Goal: Information Seeking & Learning: Learn about a topic

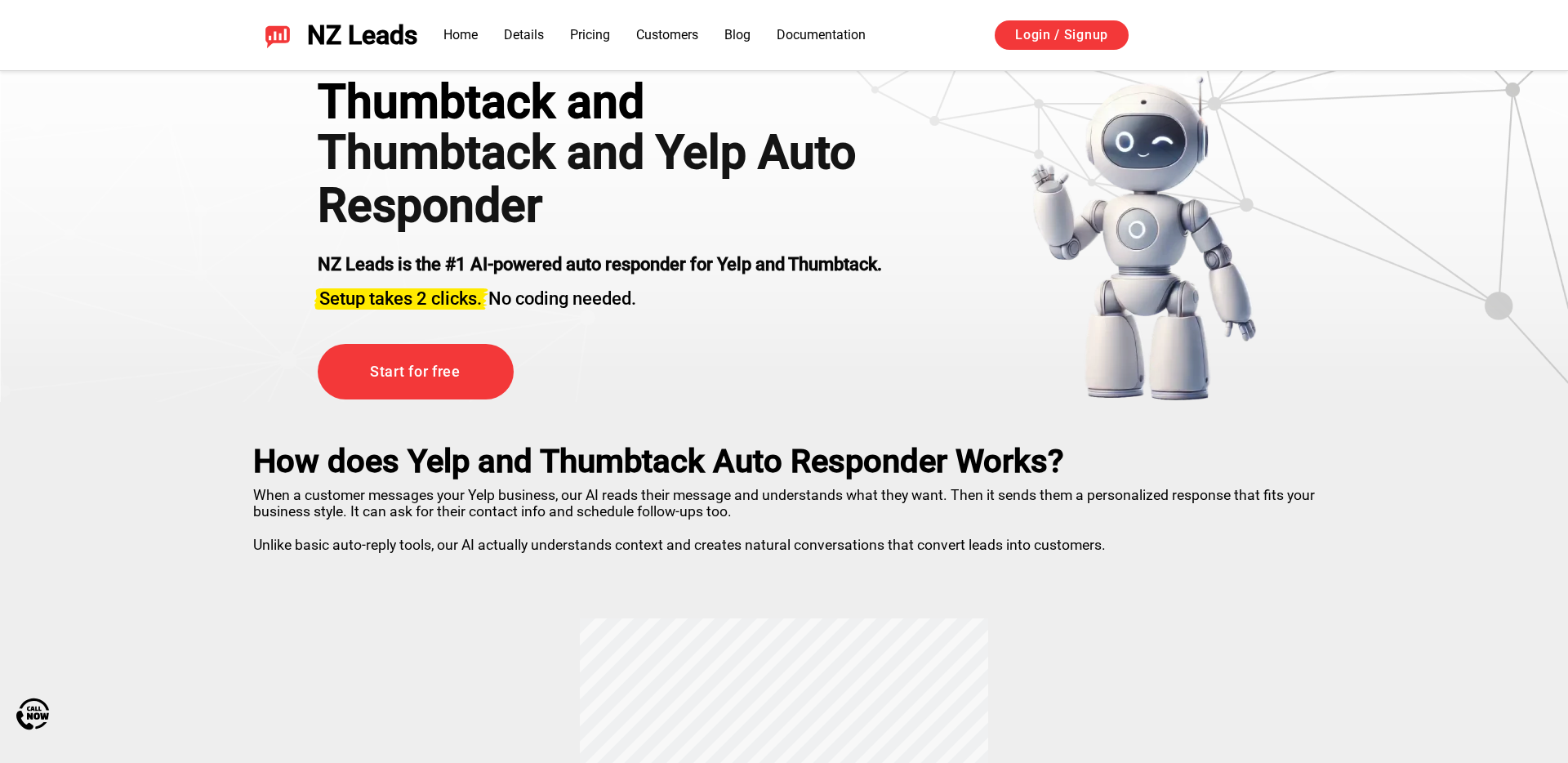
scroll to position [93, 0]
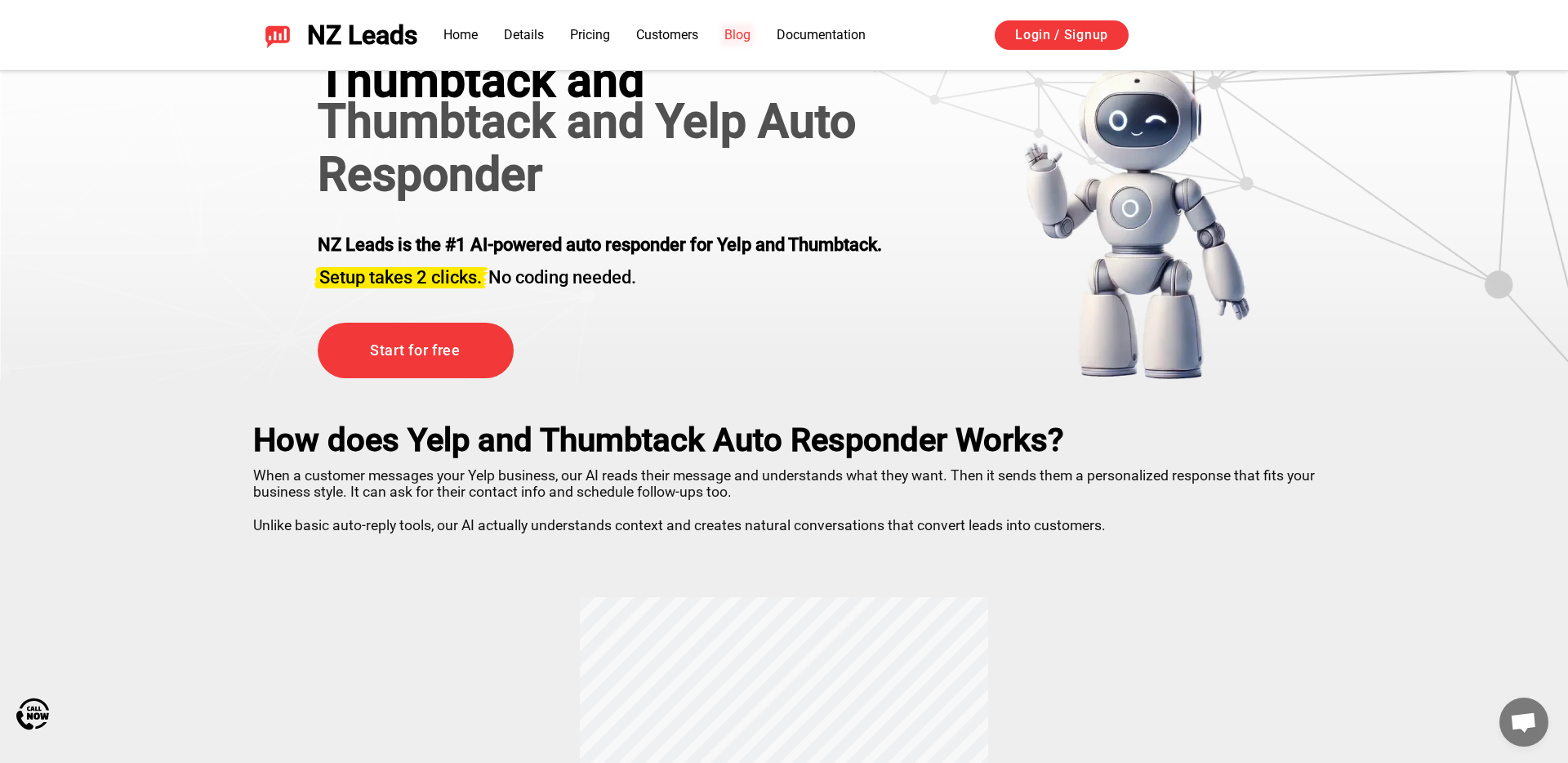
click at [730, 27] on link "Blog" at bounding box center [738, 35] width 26 height 16
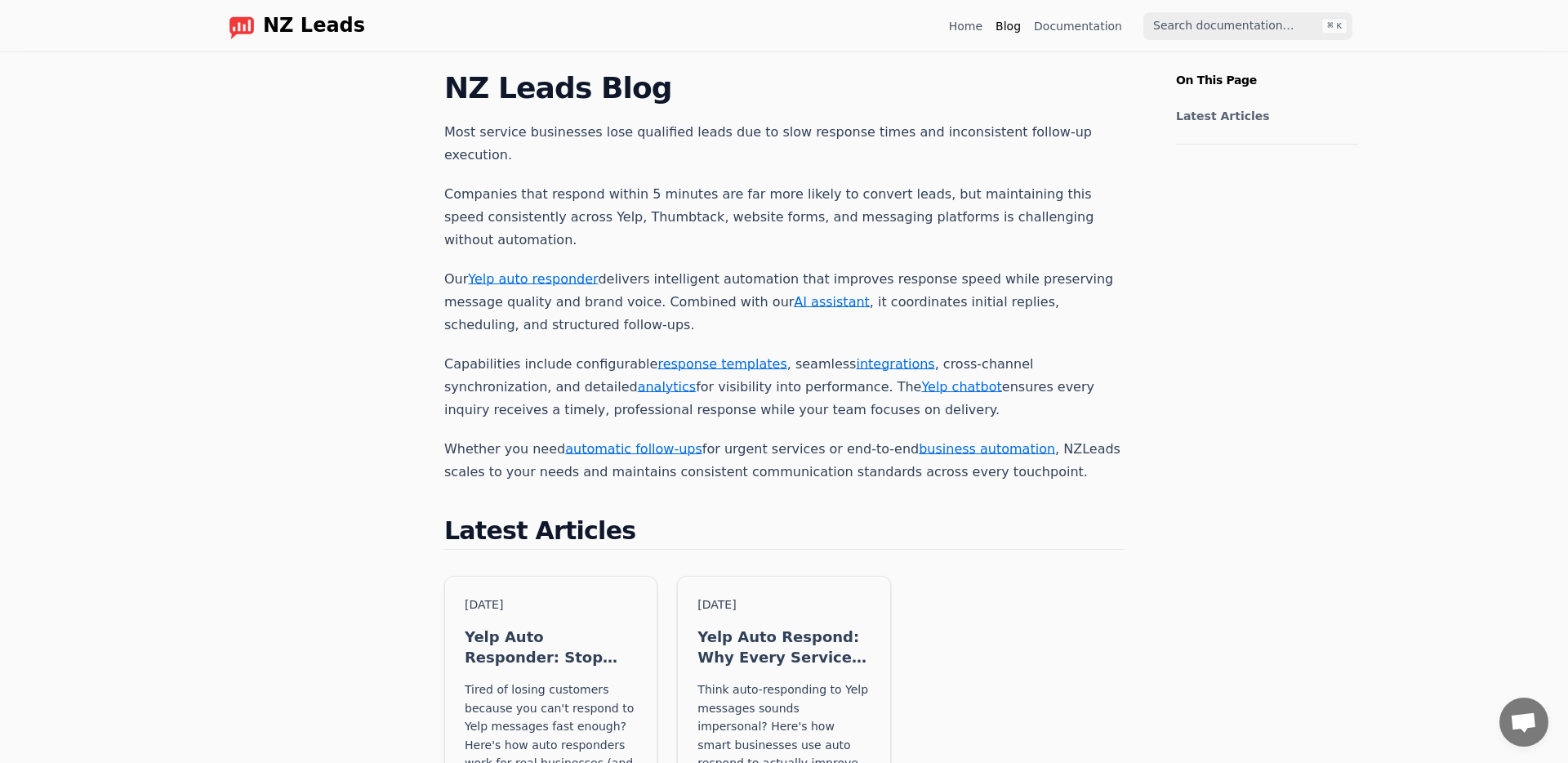
scroll to position [260, 0]
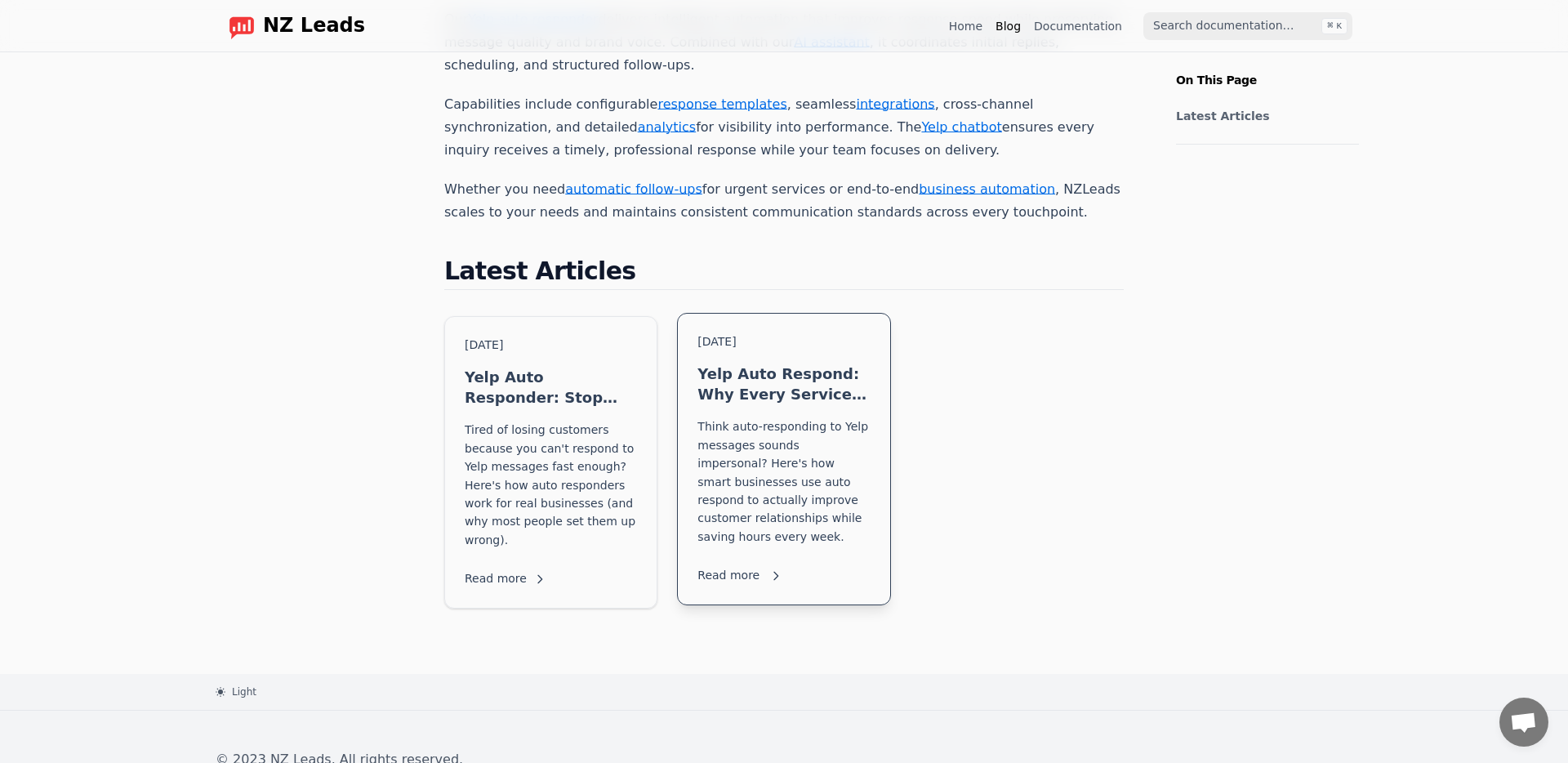
click at [725, 364] on h3 "Yelp Auto Respond: Why Every Service Business Needs This (Even If You Think You…" at bounding box center [784, 384] width 172 height 41
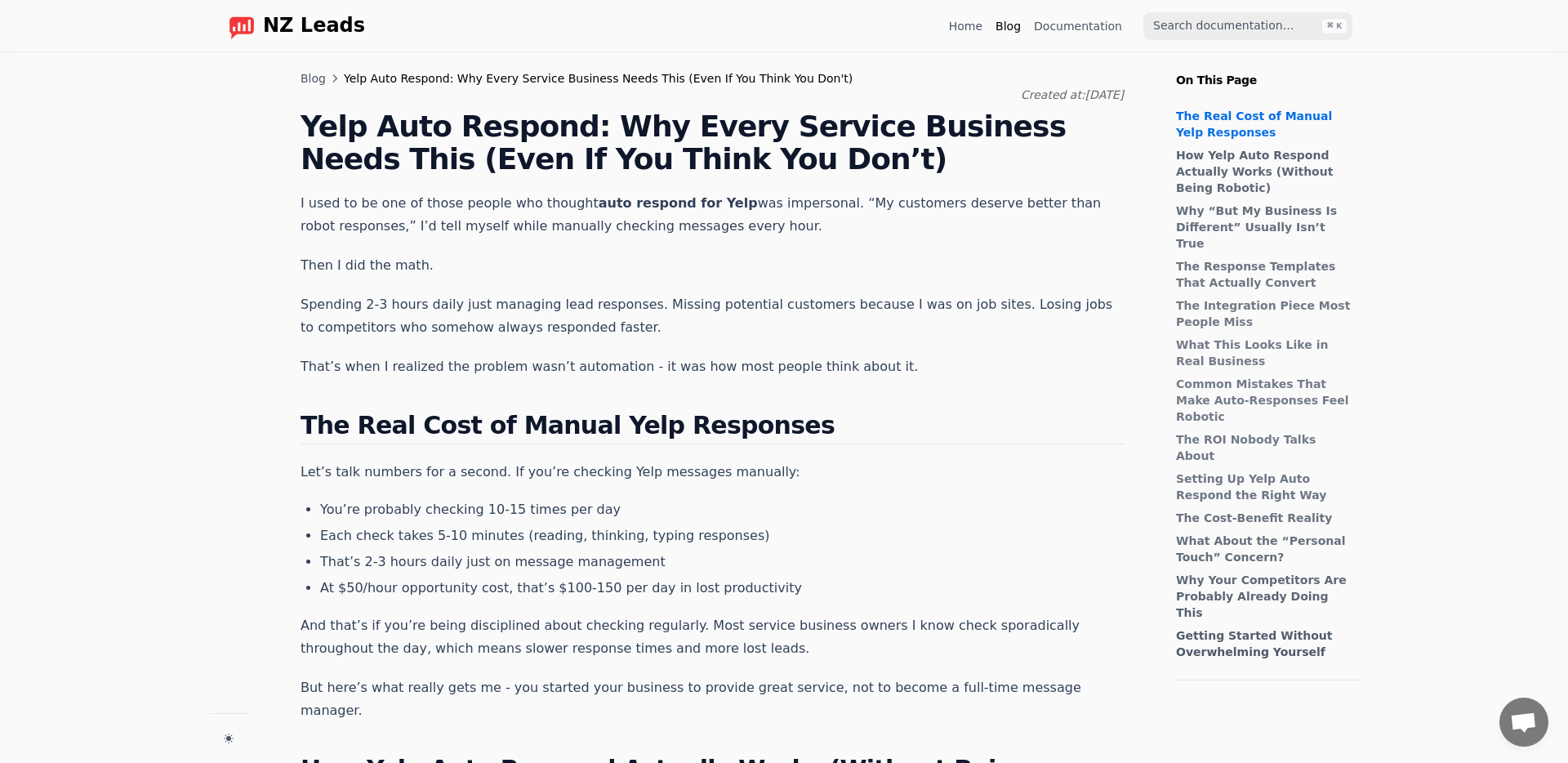
scroll to position [259, 0]
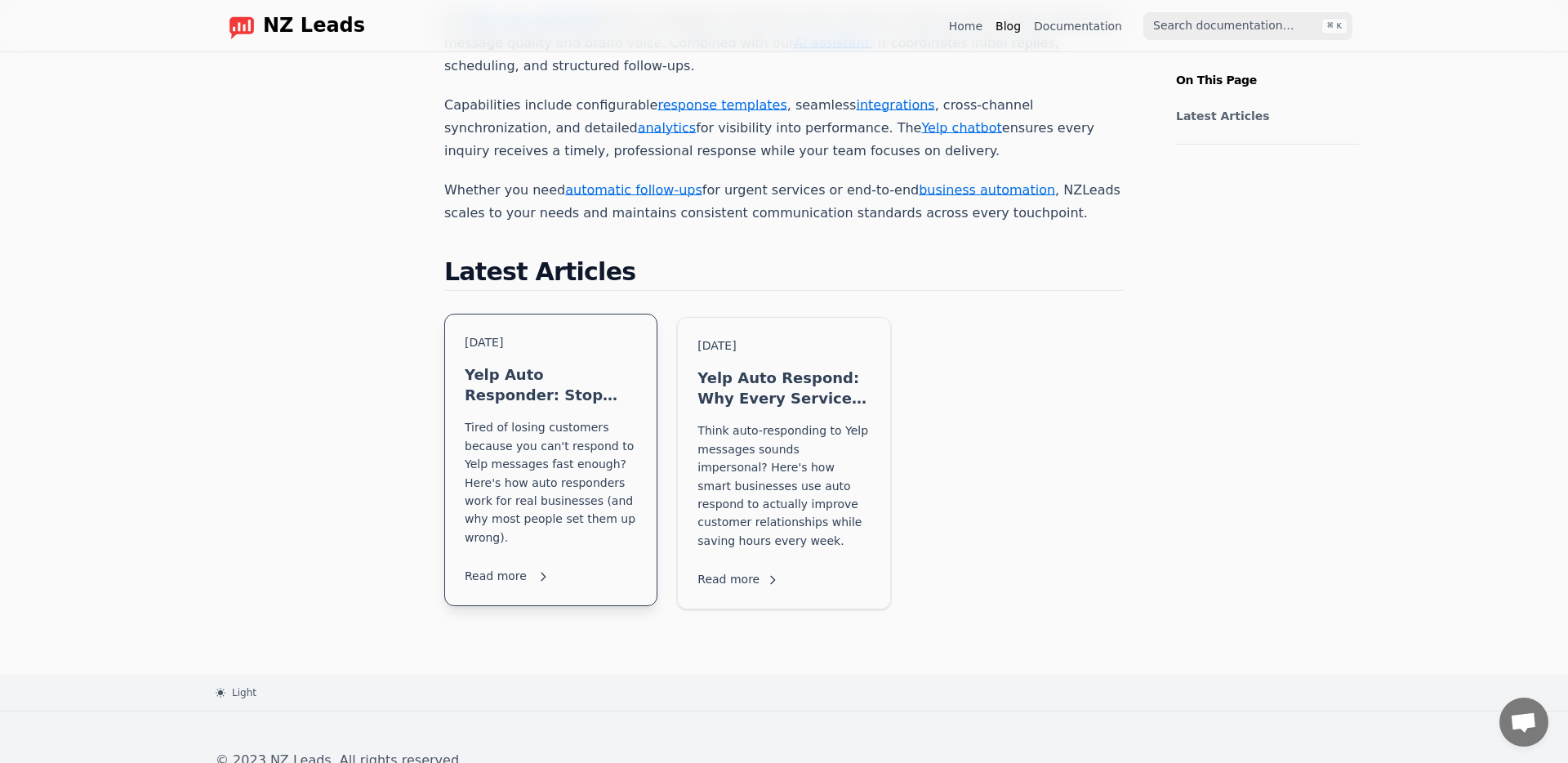
click at [647, 428] on div "Aug 12, 2025 Yelp Auto Responder: Stop Missing Leads While You're Actually Work…" at bounding box center [551, 460] width 212 height 291
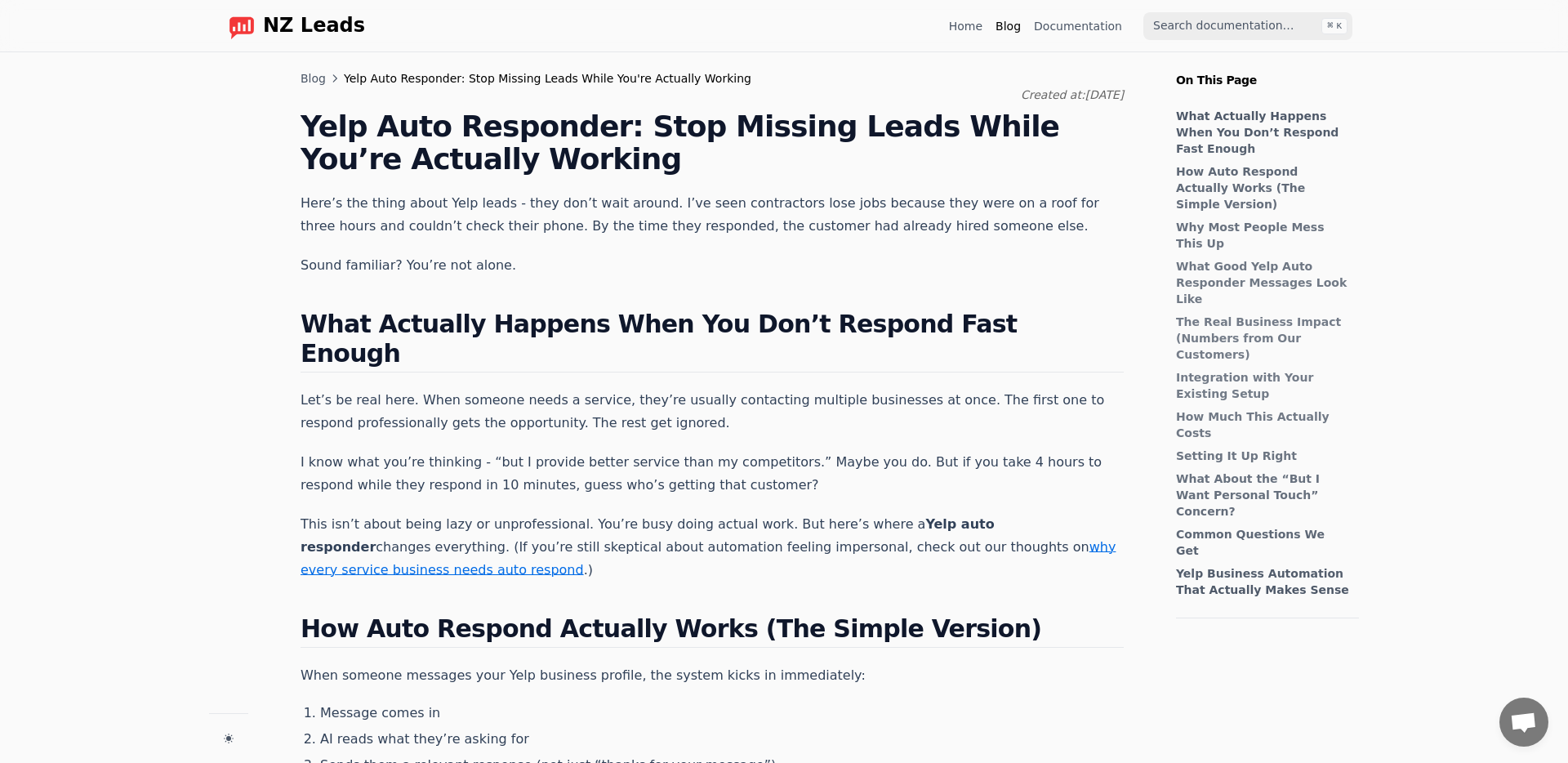
scroll to position [58, 0]
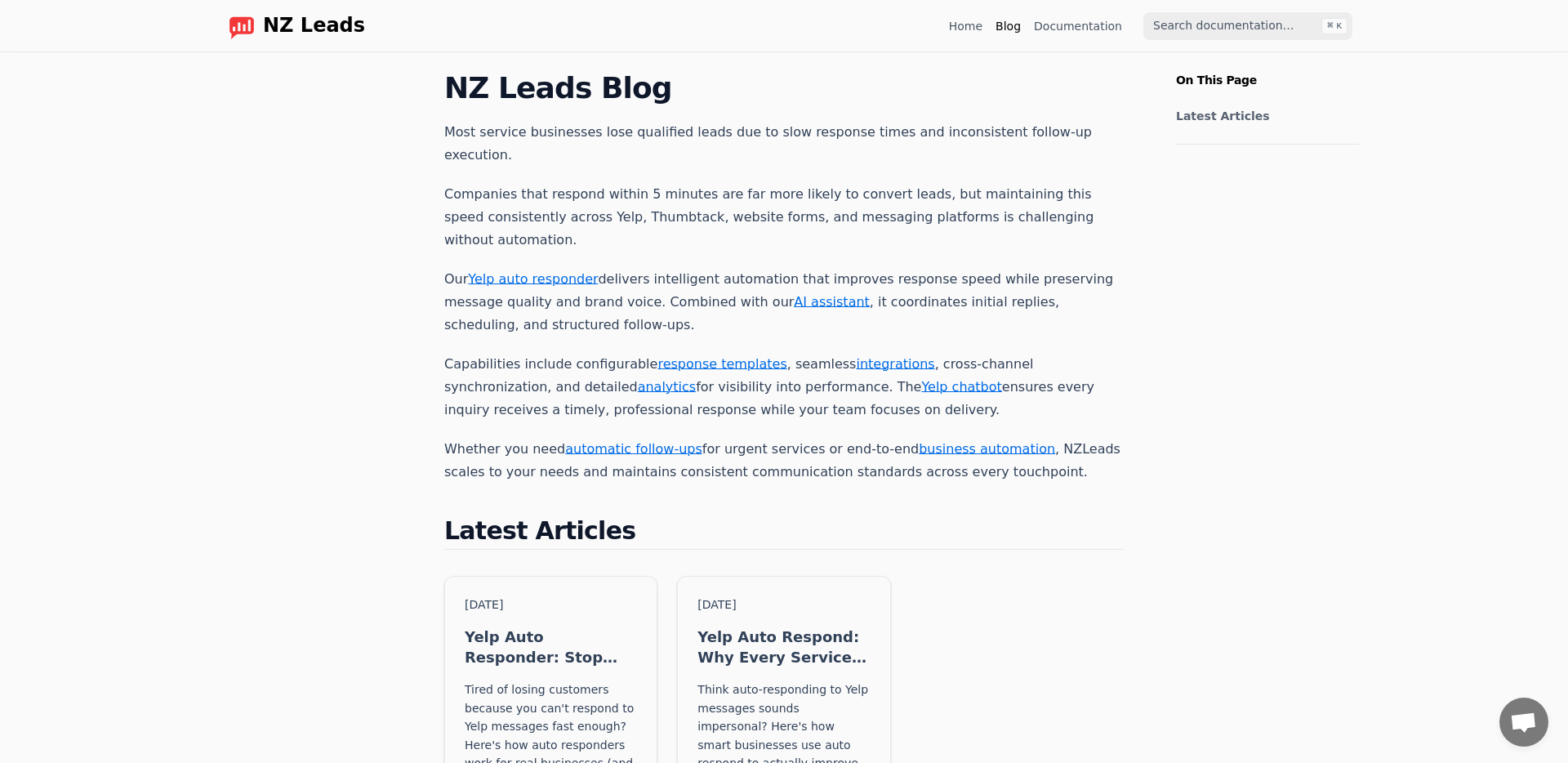
scroll to position [259, 0]
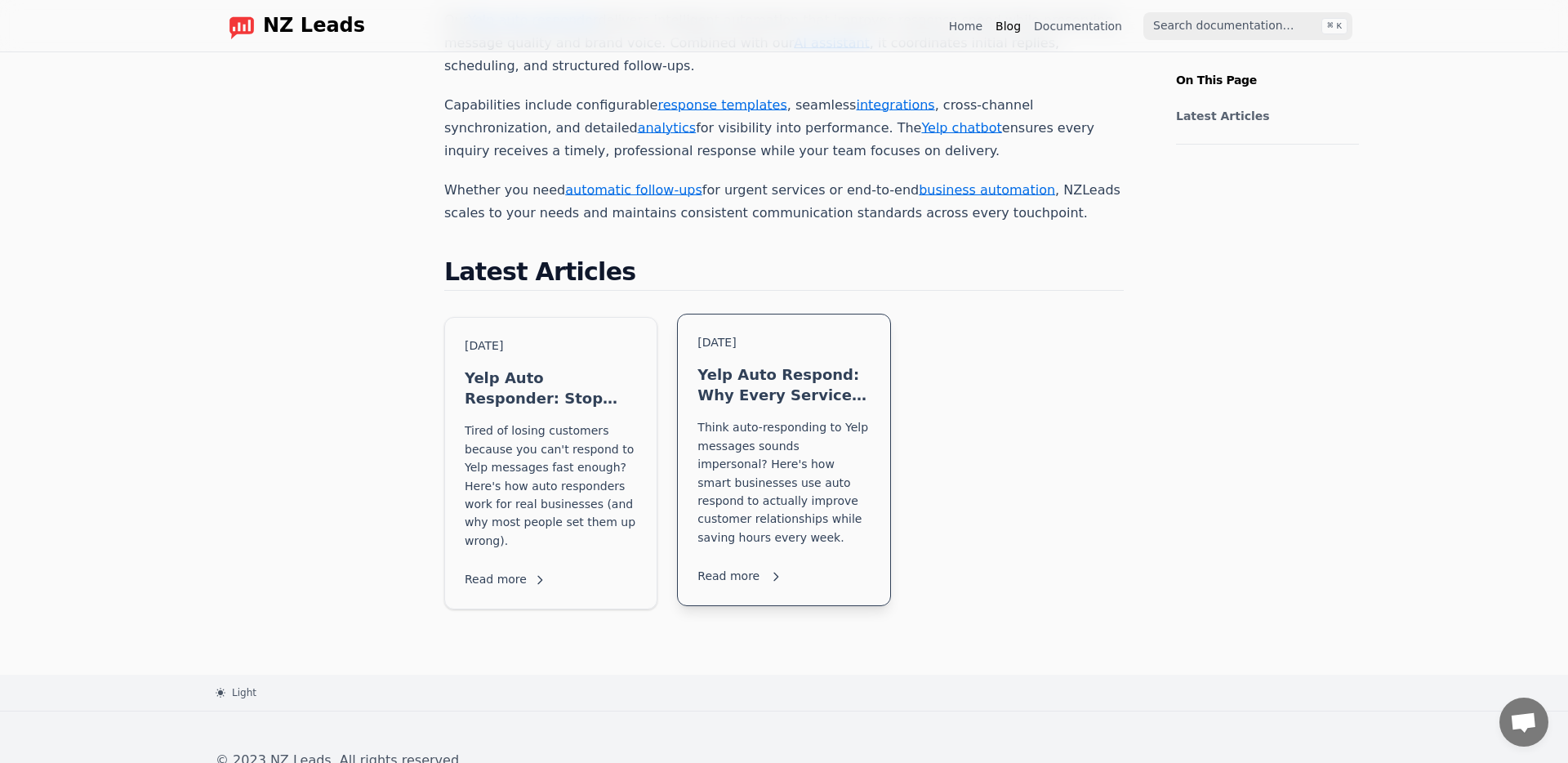
click at [867, 334] on div "[DATE]" at bounding box center [784, 343] width 172 height 18
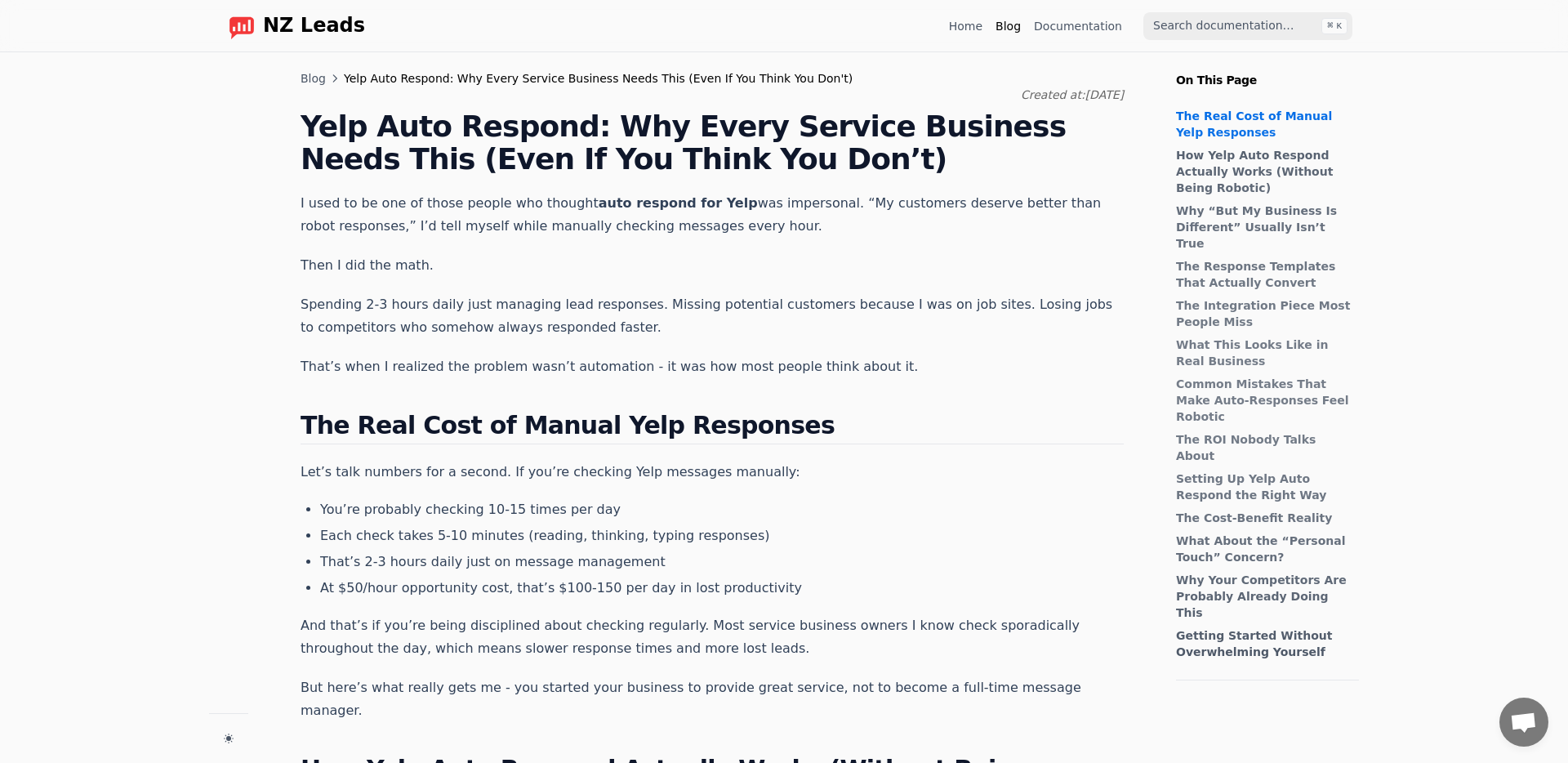
scroll to position [58, 0]
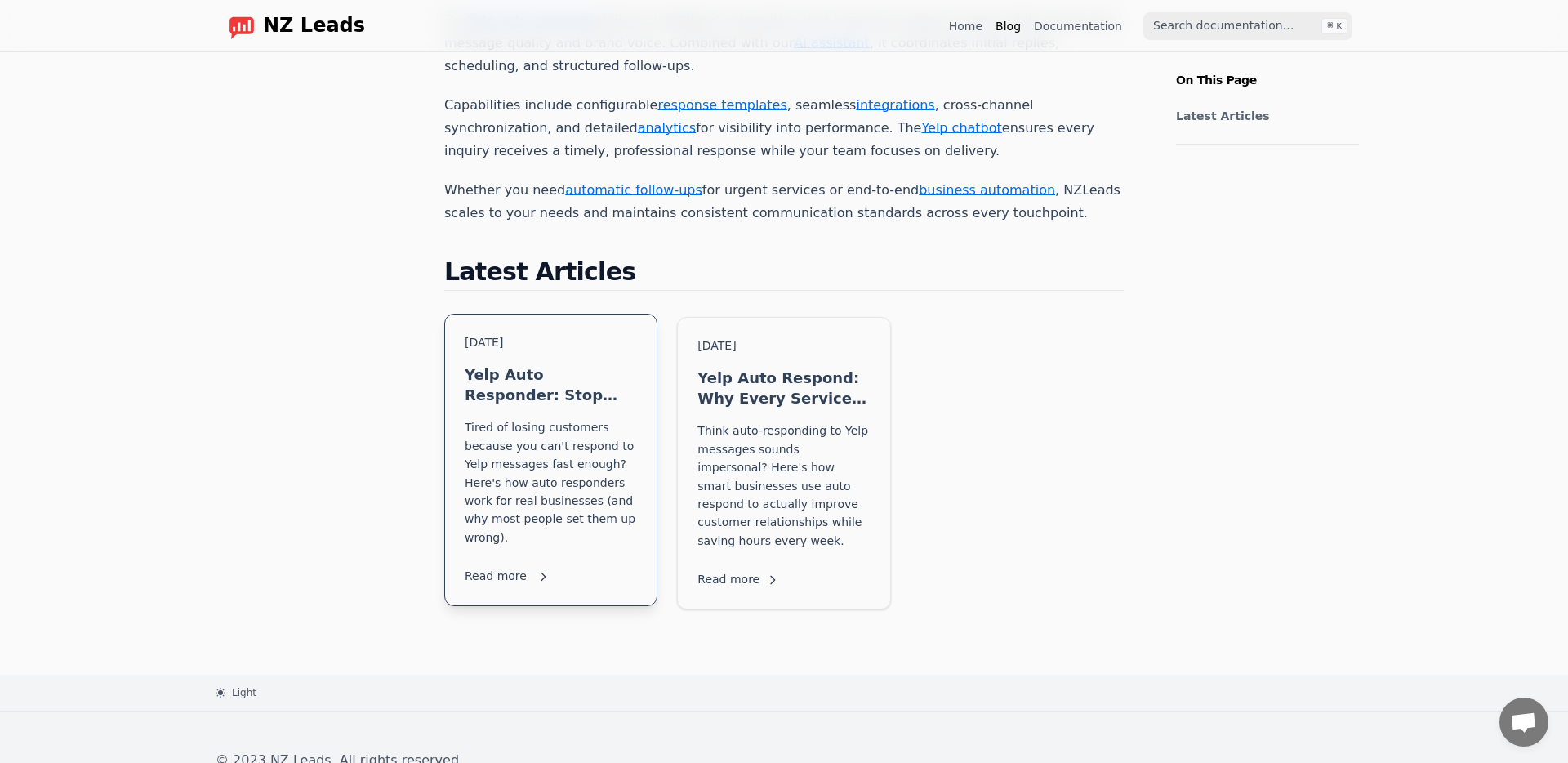
click at [491, 418] on p "Tired of losing customers because you can't respond to Yelp messages fast enoug…" at bounding box center [551, 482] width 172 height 129
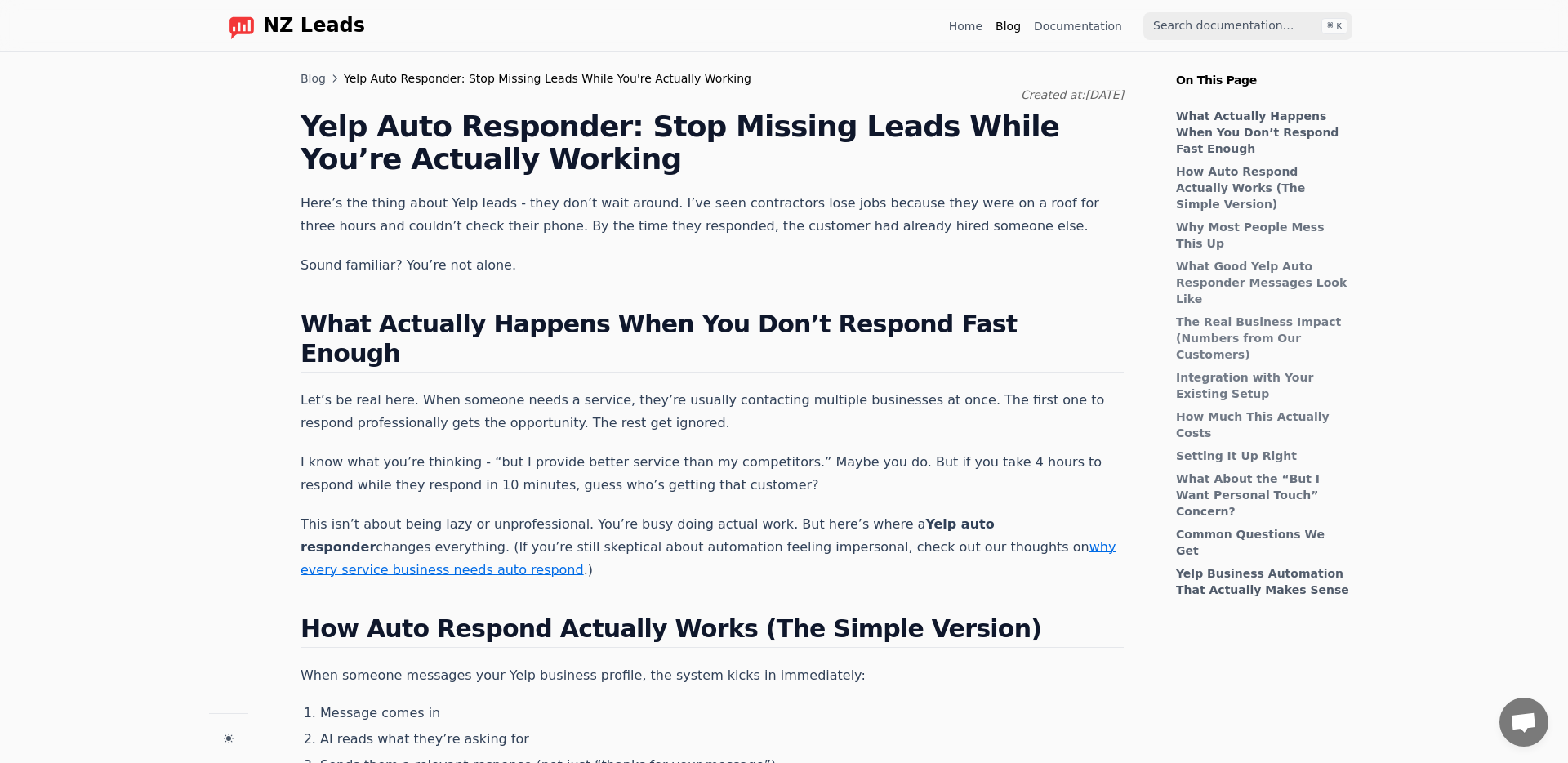
scroll to position [58, 0]
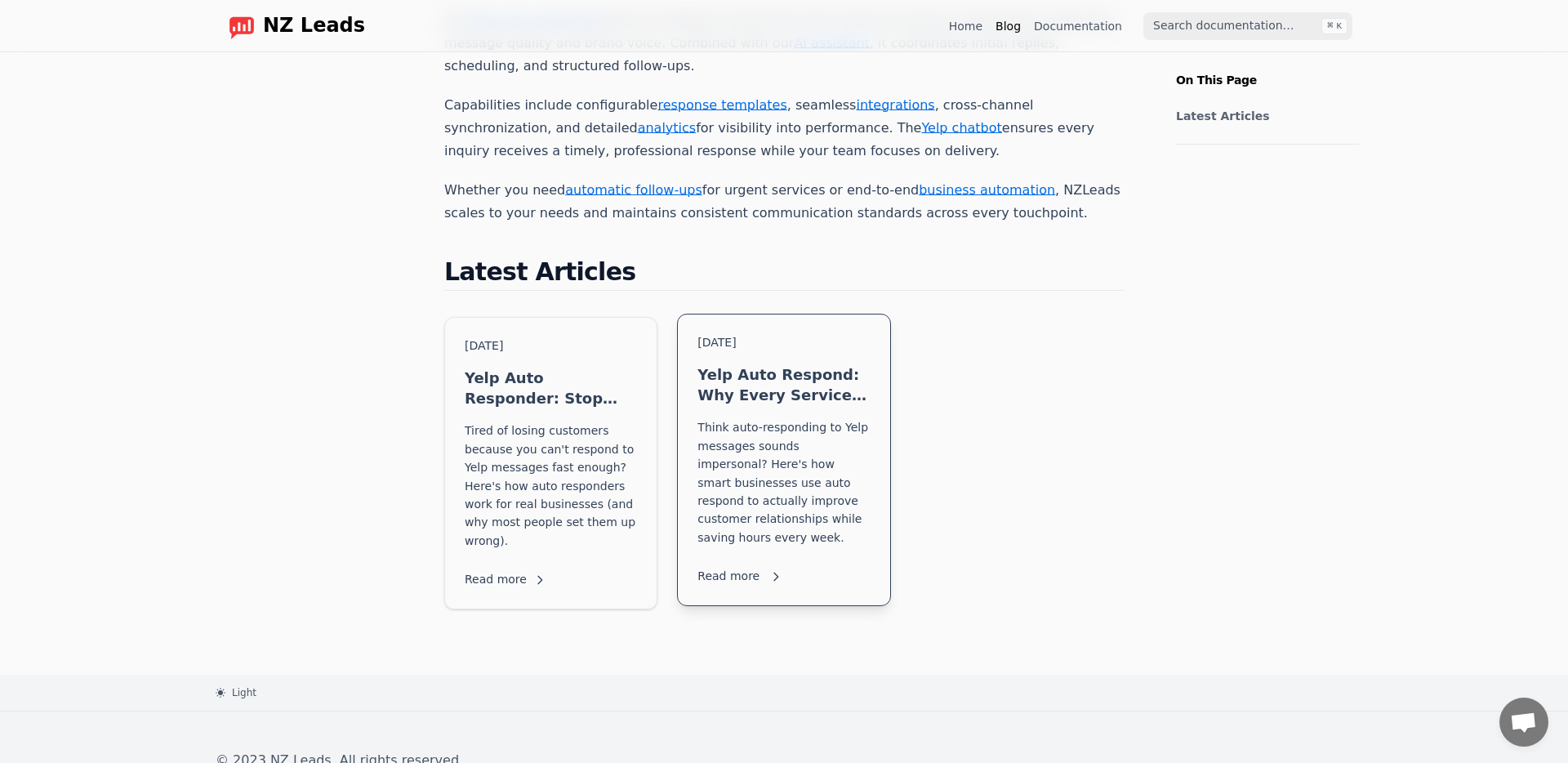
click at [729, 418] on p "Think auto-responding to Yelp messages sounds impersonal? Here's how smart busi…" at bounding box center [784, 482] width 172 height 129
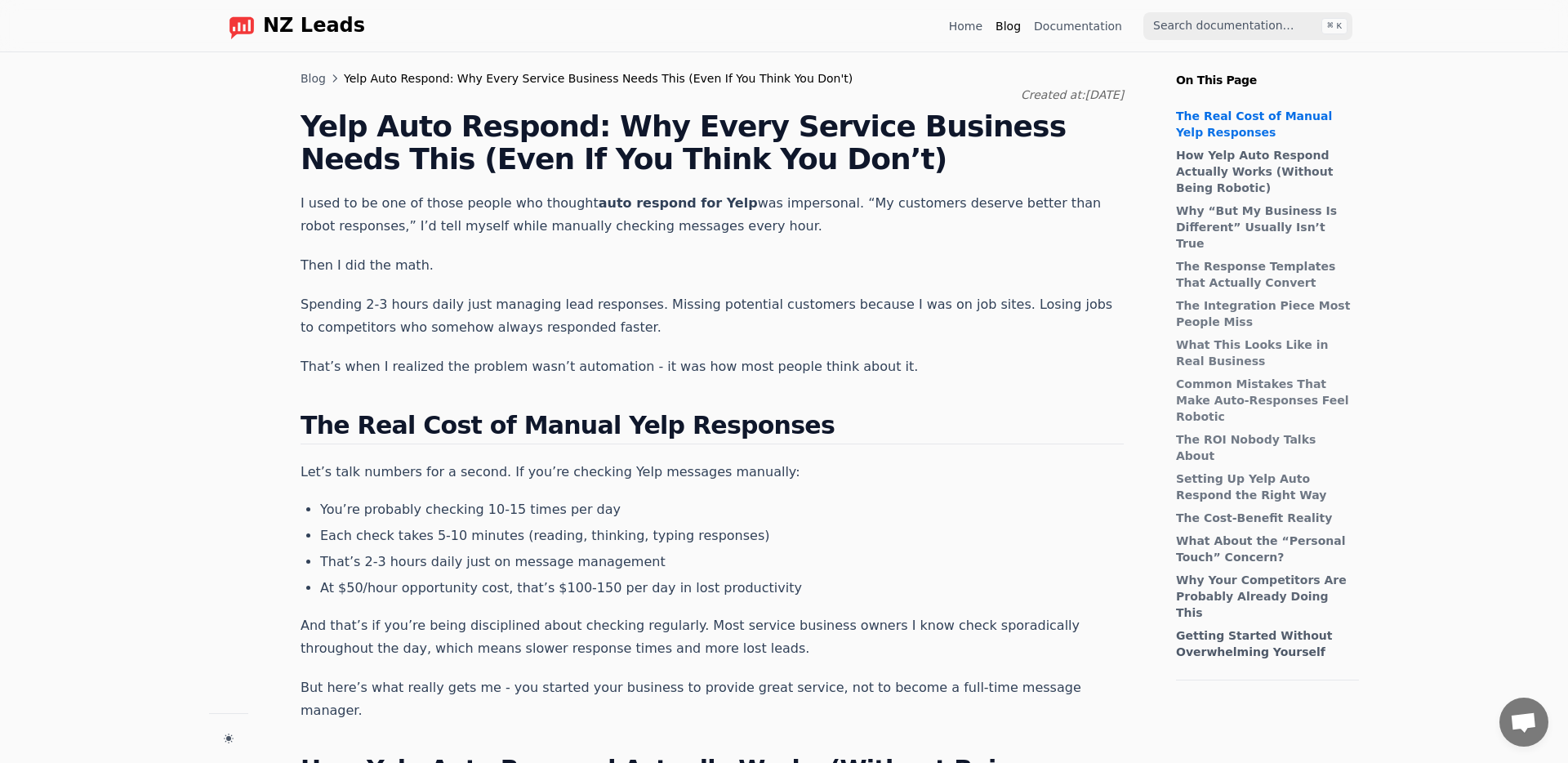
scroll to position [58, 0]
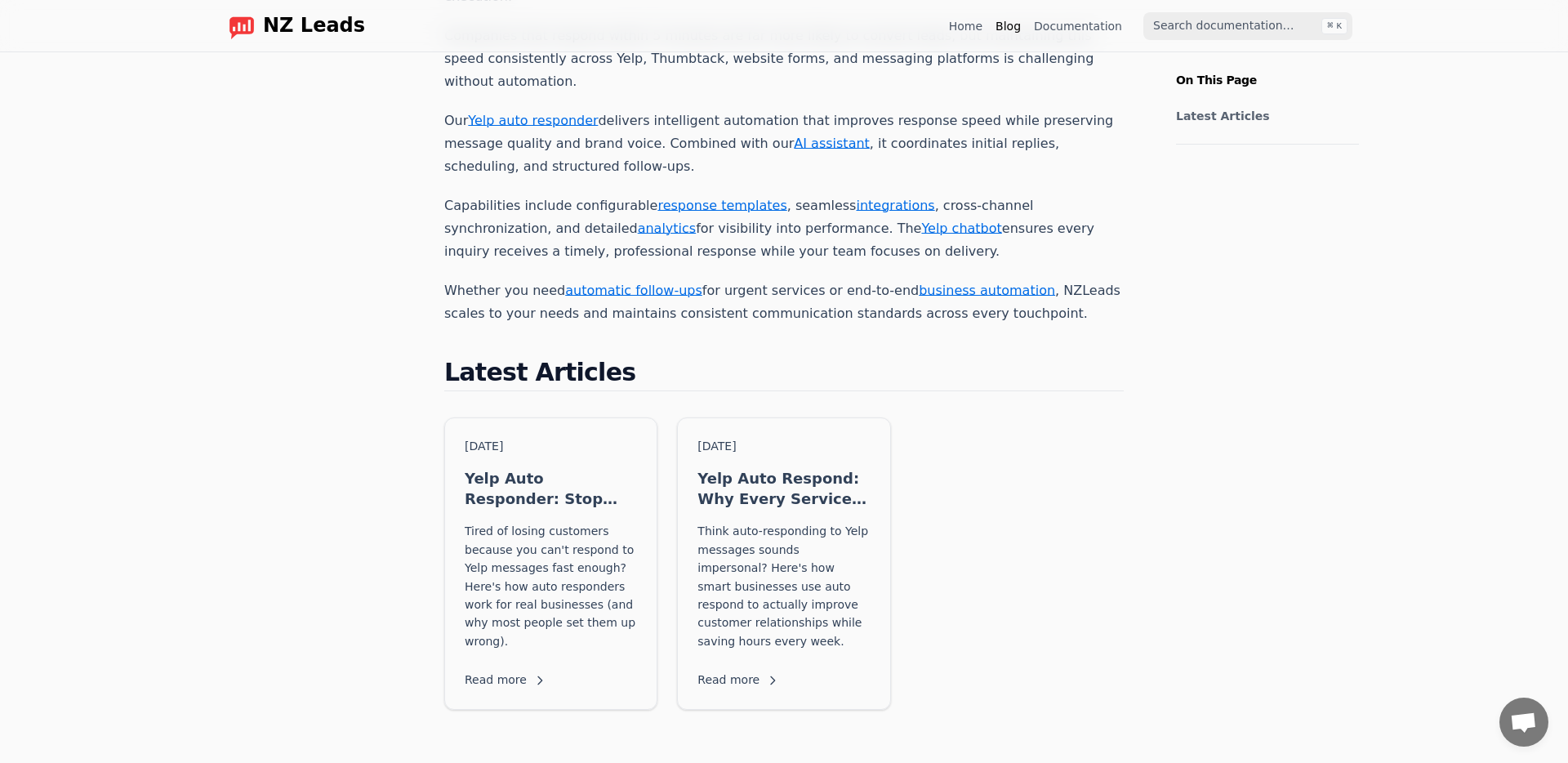
scroll to position [260, 0]
